Goal: Feedback & Contribution: Contribute content

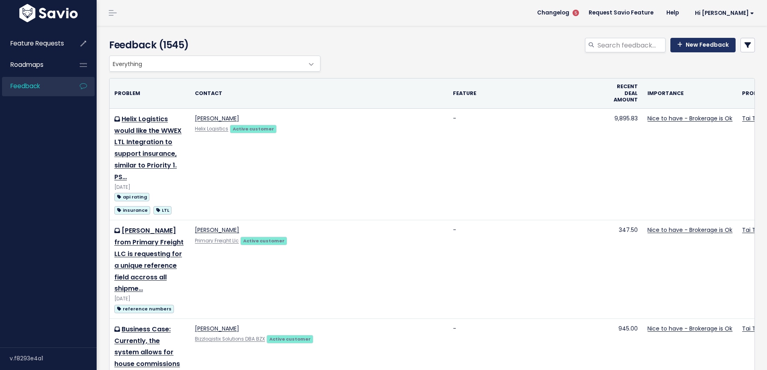
click at [691, 48] on link "New Feedback" at bounding box center [702, 45] width 65 height 14
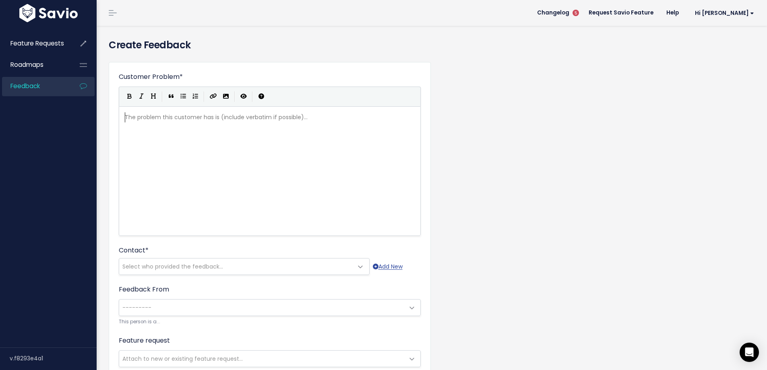
scroll to position [1, 0]
click at [152, 132] on div "The problem this customer has is (include verbatim if possible)... xxxxxxxxxx ​" at bounding box center [279, 181] width 313 height 141
paste textarea
type textarea "from"
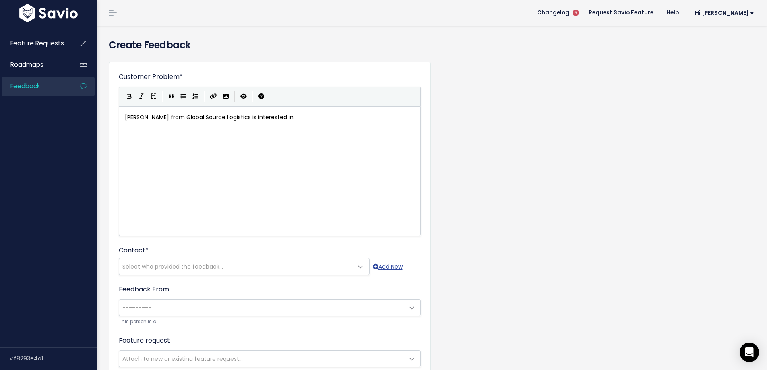
scroll to position [3, 43]
type textarea "is interested in adding an integration wut"
type textarea "t"
type textarea "ith"
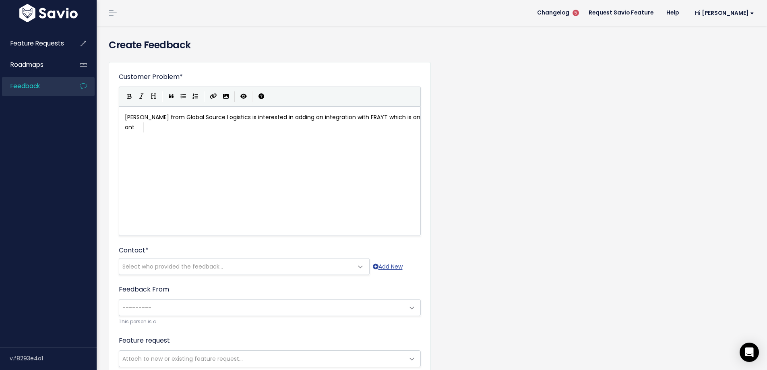
type textarea "which is an onte"
type textarea "integration that can help for rai"
type textarea "ating capav"
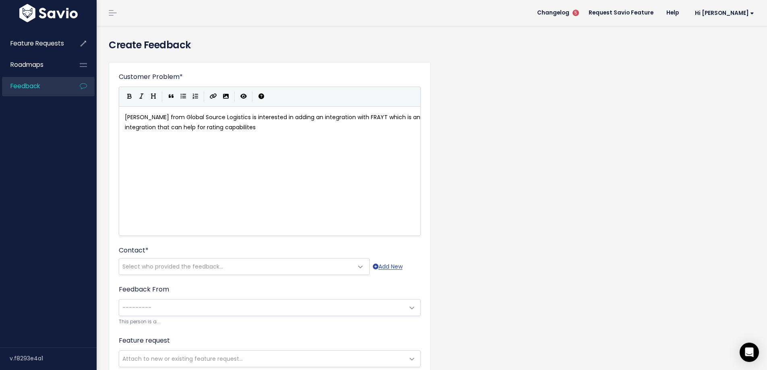
type textarea "bilites"
click at [333, 129] on pre "Joanna Oliverio from Global Source Logistics is interested in adding an integra…" at bounding box center [272, 122] width 299 height 20
type textarea "AO"
type textarea "P"
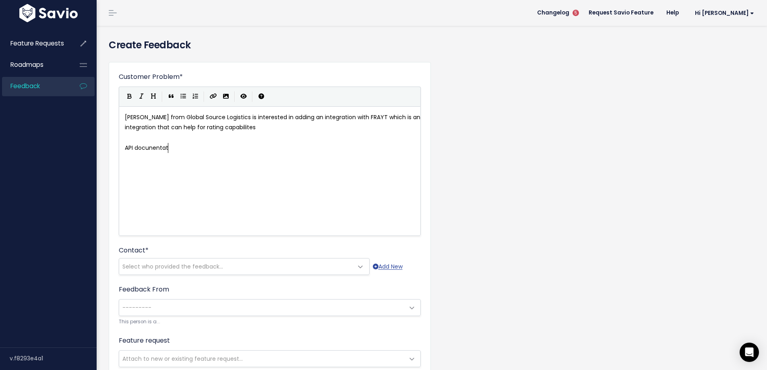
type textarea "PI docunentati"
type textarea "me"
type textarea "mentation"
click at [272, 169] on div "xxxxxxxxxx Joanna Oliverio from Global Source Logistics is interested in adding…" at bounding box center [279, 181] width 313 height 141
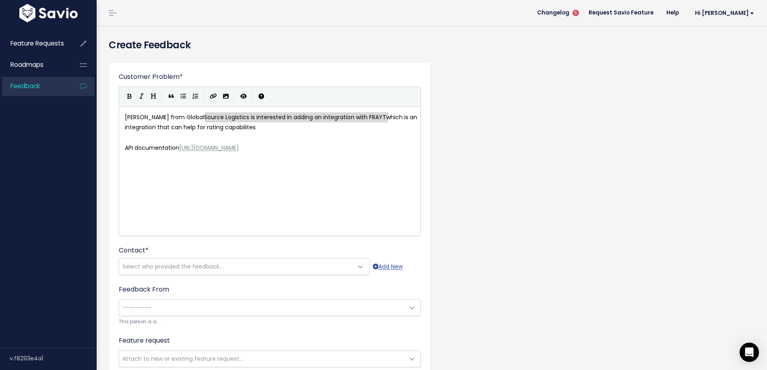
type textarea "Source Logistics is interested in adding an integration with FRAYT w"
drag, startPoint x: 207, startPoint y: 116, endPoint x: 389, endPoint y: 122, distance: 181.3
type textarea "egration with FRAYT which is an integration that can help for rating capabilites"
drag, startPoint x: 333, startPoint y: 118, endPoint x: 369, endPoint y: 124, distance: 36.7
drag, startPoint x: 335, startPoint y: 140, endPoint x: 330, endPoint y: 139, distance: 4.6
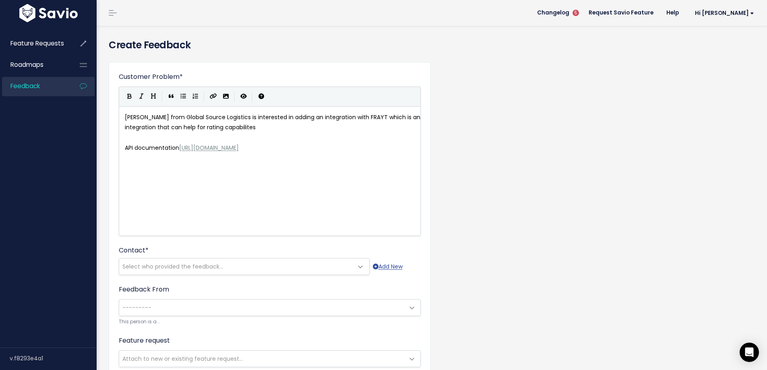
click at [335, 140] on pre "​" at bounding box center [272, 137] width 299 height 10
click at [237, 122] on pre "Joanna Oliverio from Global Source Logistics is interested in adding an integra…" at bounding box center [272, 122] width 299 height 20
type textarea "ce Logistics is interested in adding an integration with FRAYT which is an inte…"
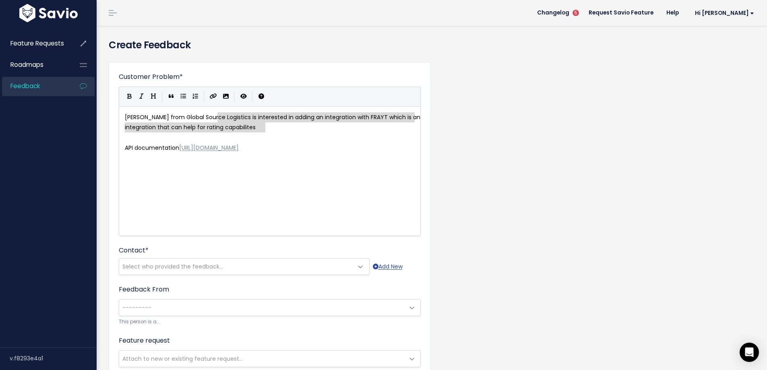
drag, startPoint x: 219, startPoint y: 118, endPoint x: 295, endPoint y: 123, distance: 76.6
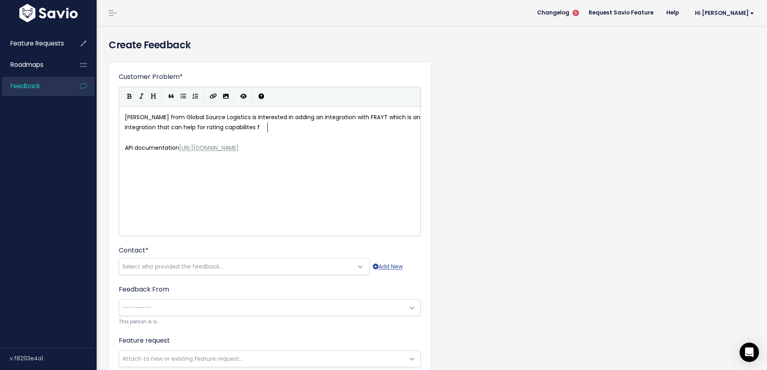
scroll to position [3, 2]
type textarea "f"
type textarea "or last/final mile."
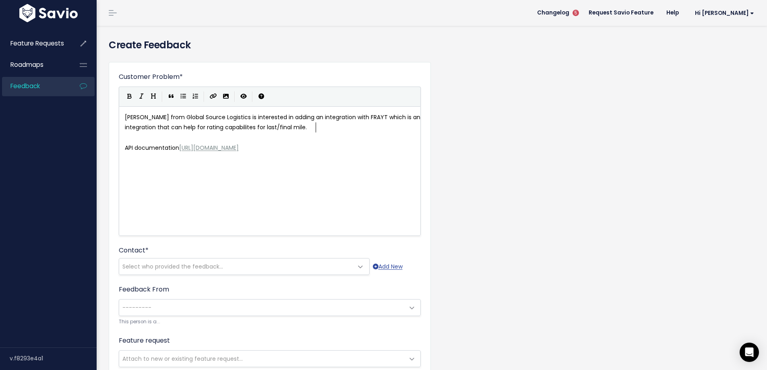
paste textarea
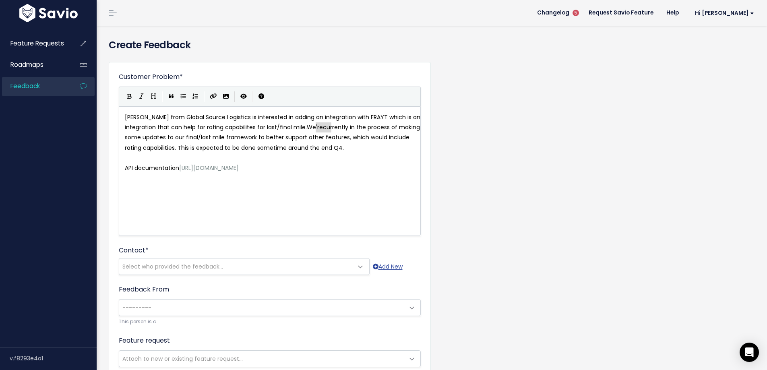
drag, startPoint x: 318, startPoint y: 127, endPoint x: 334, endPoint y: 125, distance: 15.9
type textarea "we"
type textarea "We advised te"
type textarea "hem we are"
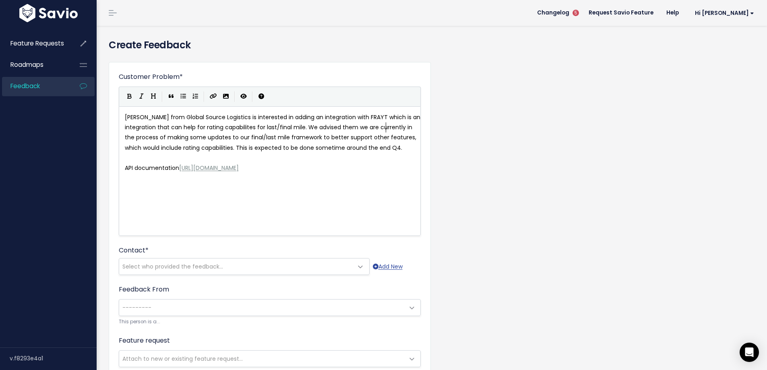
click at [165, 153] on pre "Joanna Oliverio from Global Source Logistics is interested in adding an integra…" at bounding box center [272, 132] width 299 height 41
type textarea "and"
type textarea "."
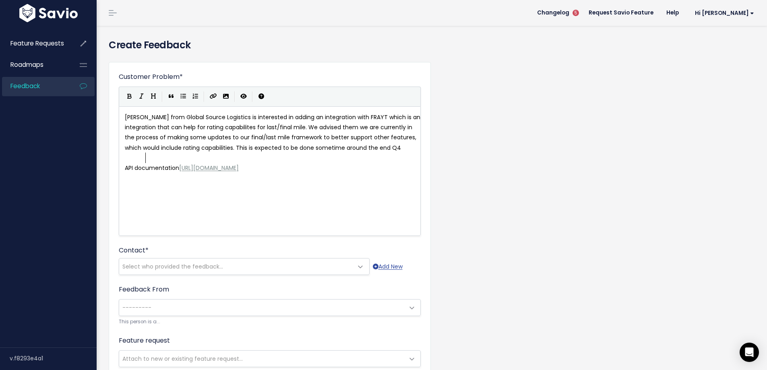
scroll to position [3, 2]
type textarea "and ot rea"
type textarea "to reach back aou"
type textarea "our"
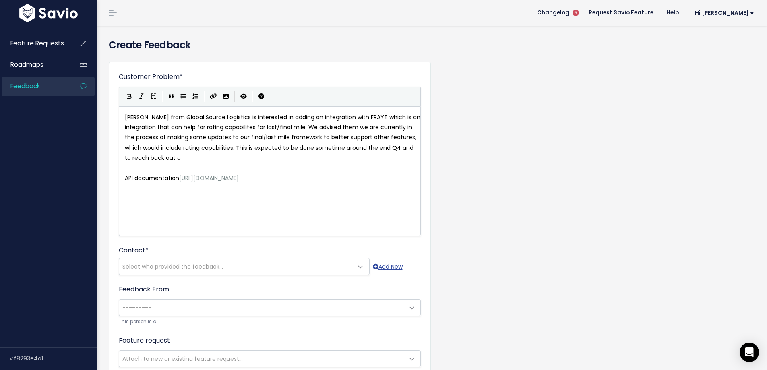
type textarea "t on"
type textarea "in decembar"
type textarea "er."
click at [246, 155] on span "Joanna Oliverio from Global Source Logistics is interested in adding an integra…" at bounding box center [273, 137] width 297 height 49
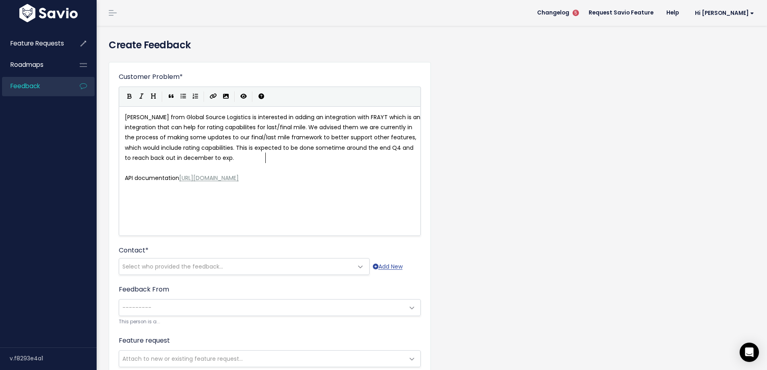
type textarea "to expo"
type textarea "kir"
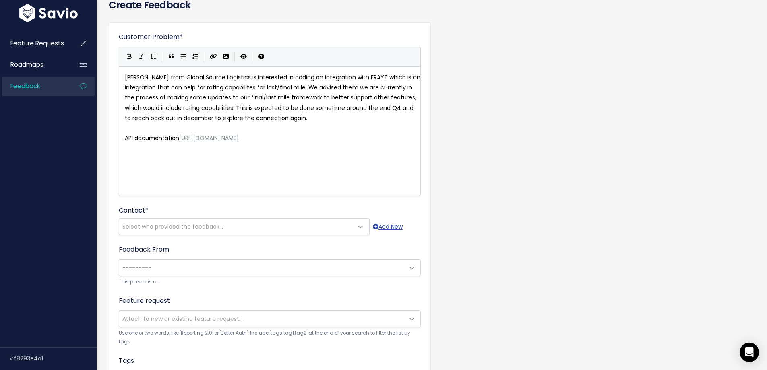
scroll to position [81, 0]
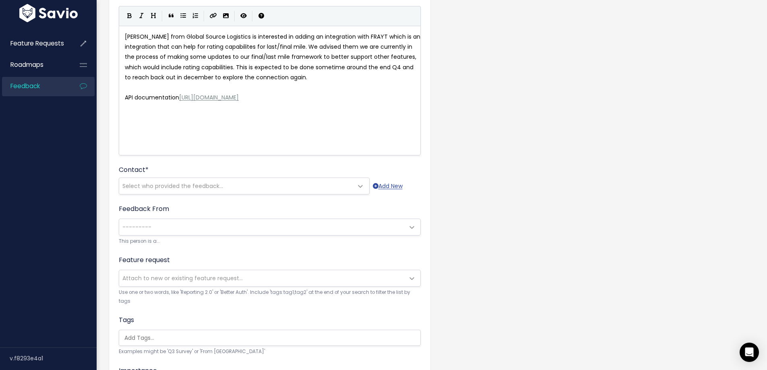
type textarea "lore the connection again"
click at [157, 184] on span "Select who provided the feedback..." at bounding box center [172, 186] width 101 height 8
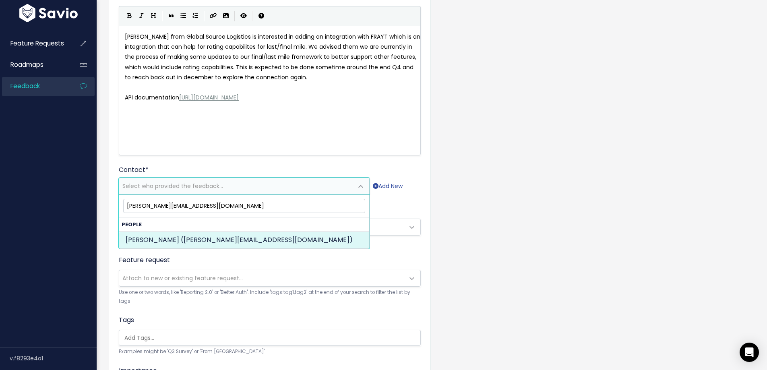
type input "joanna@shipgsl.com"
select select "SUPPORT"
select select "61543568"
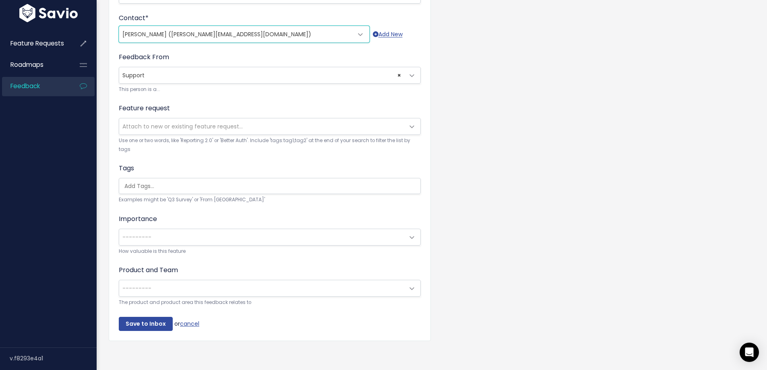
scroll to position [241, 0]
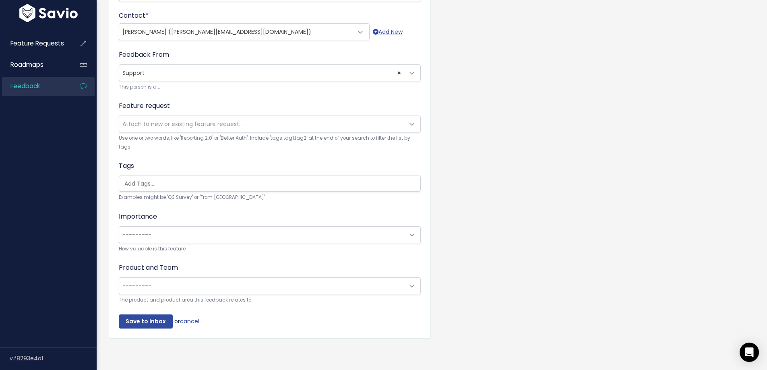
click at [130, 180] on input "search" at bounding box center [271, 184] width 301 height 8
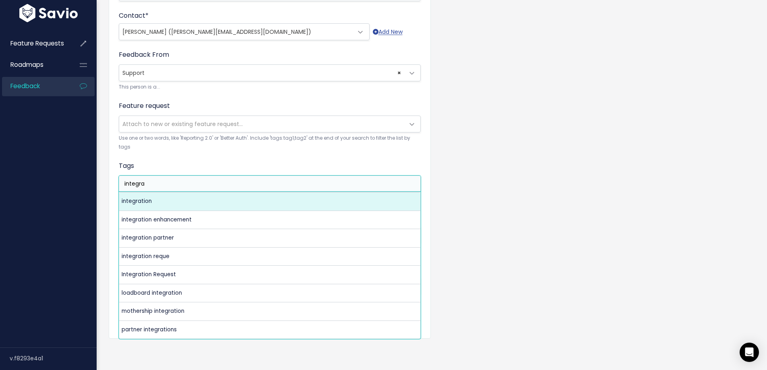
type input "integra"
select select "5269"
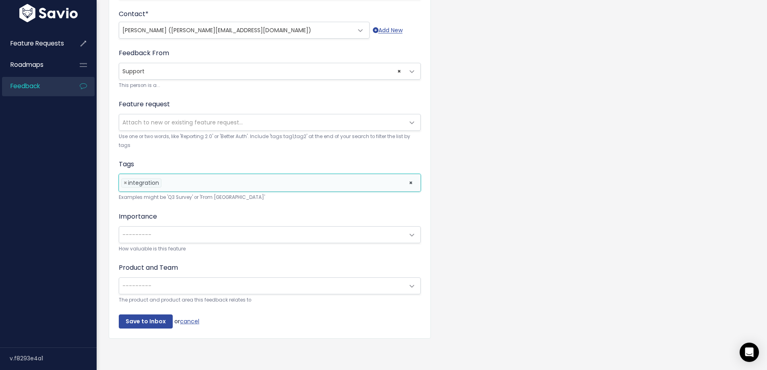
click at [139, 231] on span "---------" at bounding box center [136, 235] width 29 height 8
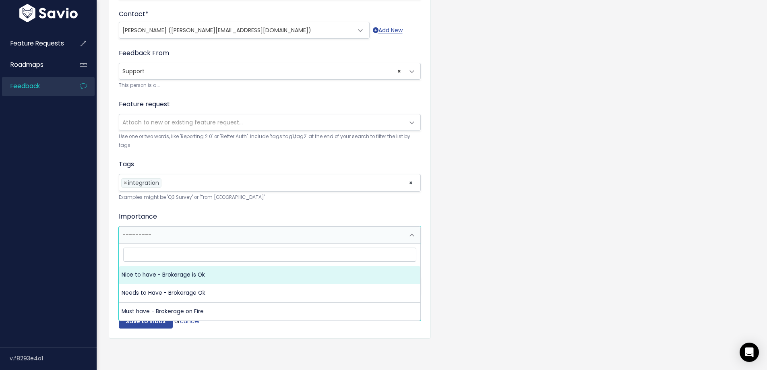
select select "NICE_TO_HAVE"
click at [151, 273] on body "Feature Requests Roadmaps Feedback ×" at bounding box center [383, 67] width 767 height 606
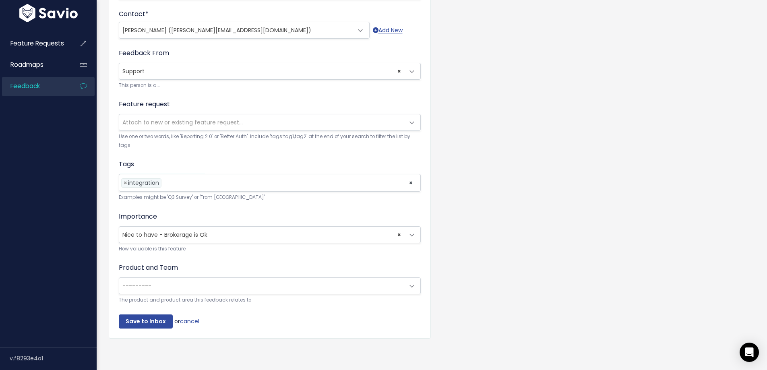
click at [444, 240] on div "Customer Problem * Joanna Oliverio from Global Source Logistics is interested i…" at bounding box center [432, 88] width 658 height 538
click at [129, 289] on span "---------" at bounding box center [261, 286] width 285 height 16
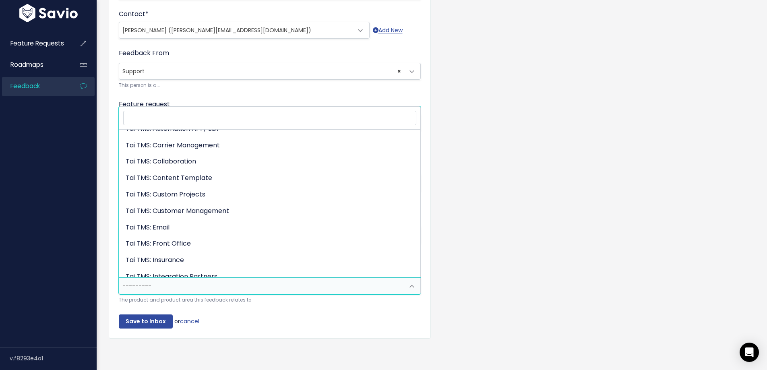
scroll to position [179, 0]
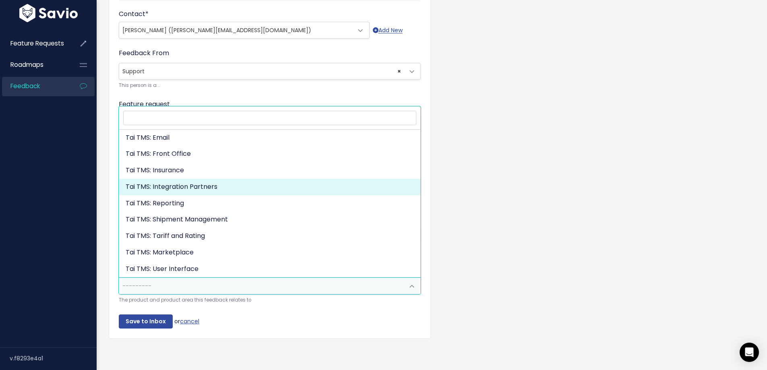
select select "MAIN:INTEGRATION_PARTNERS"
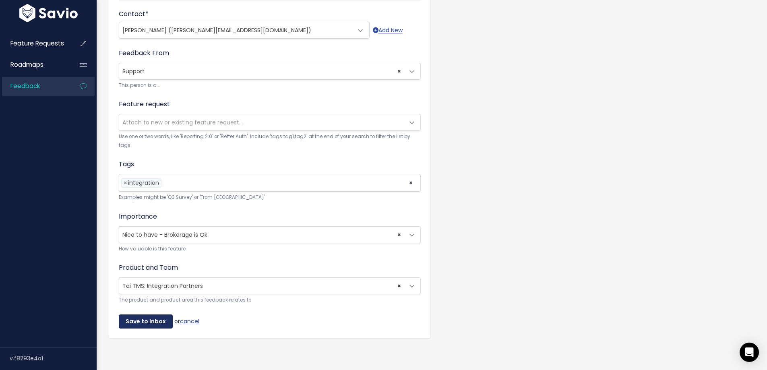
click at [153, 317] on input "Save to Inbox" at bounding box center [146, 321] width 54 height 14
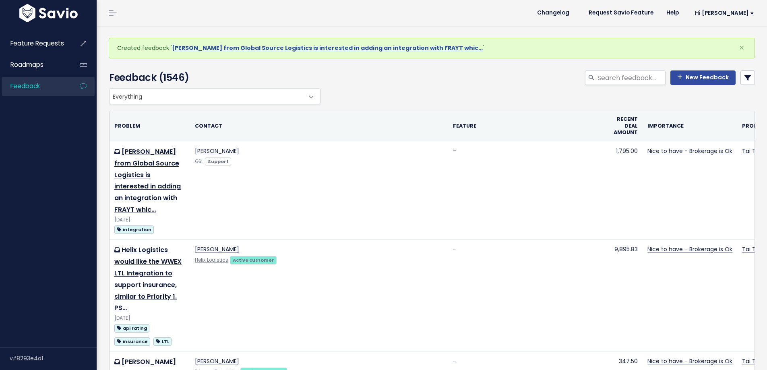
click at [206, 46] on link "Joanna Oliverio from Global Source Logistics is interested in adding an integra…" at bounding box center [327, 48] width 311 height 8
